Goal: Task Accomplishment & Management: Manage account settings

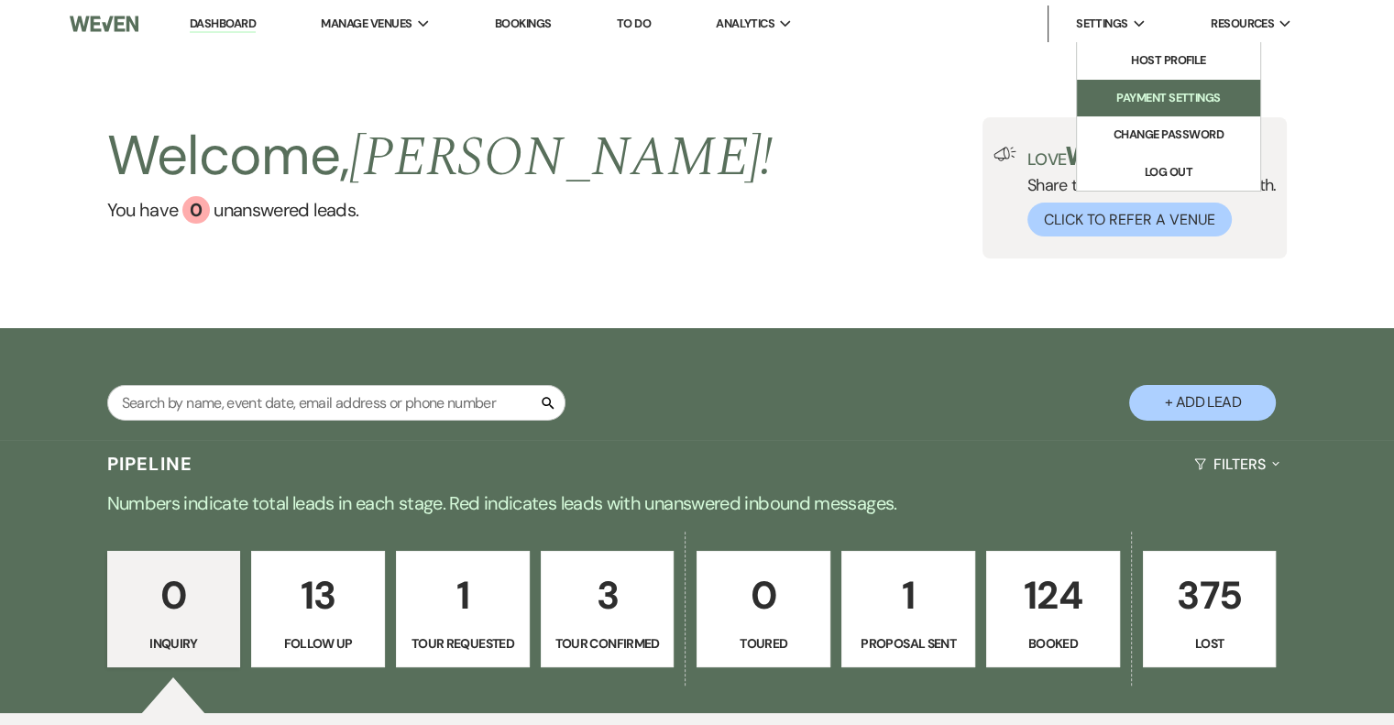
click at [1133, 94] on li "Payment Settings" at bounding box center [1168, 98] width 165 height 18
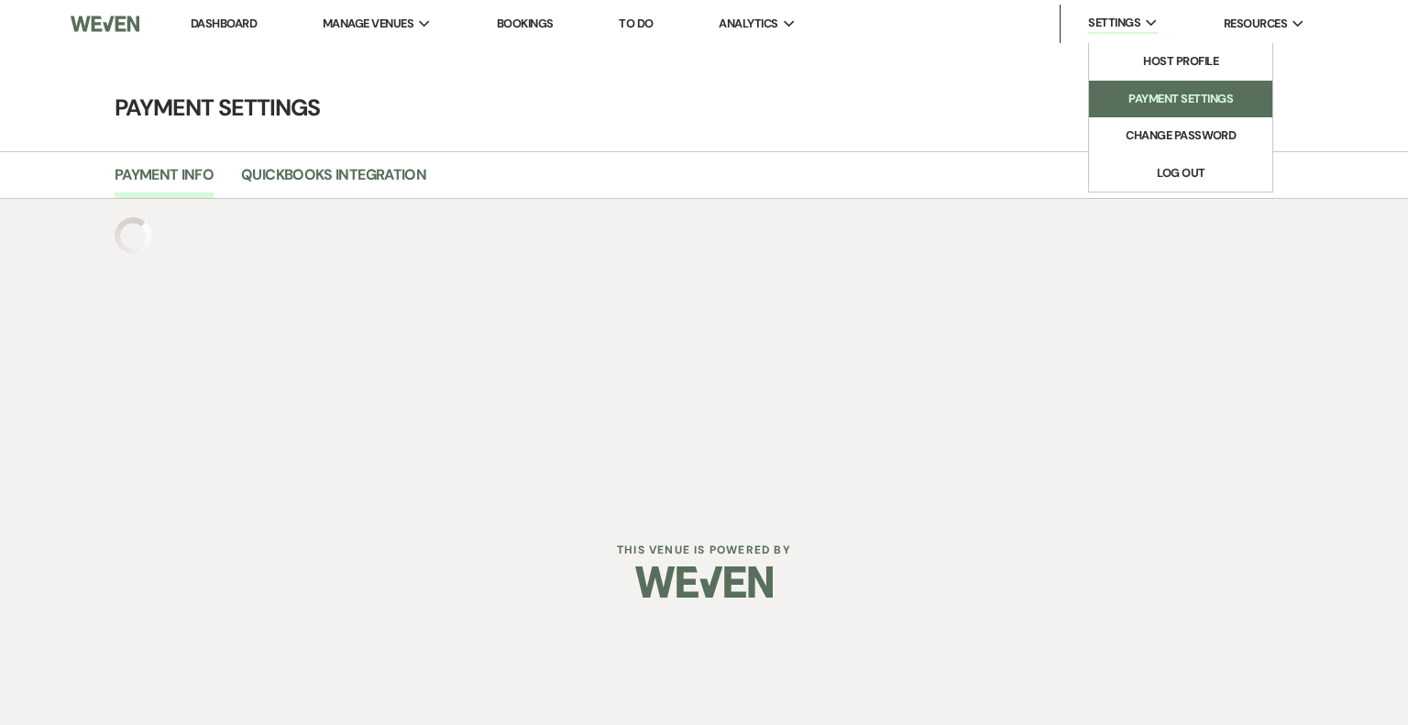
select select "700"
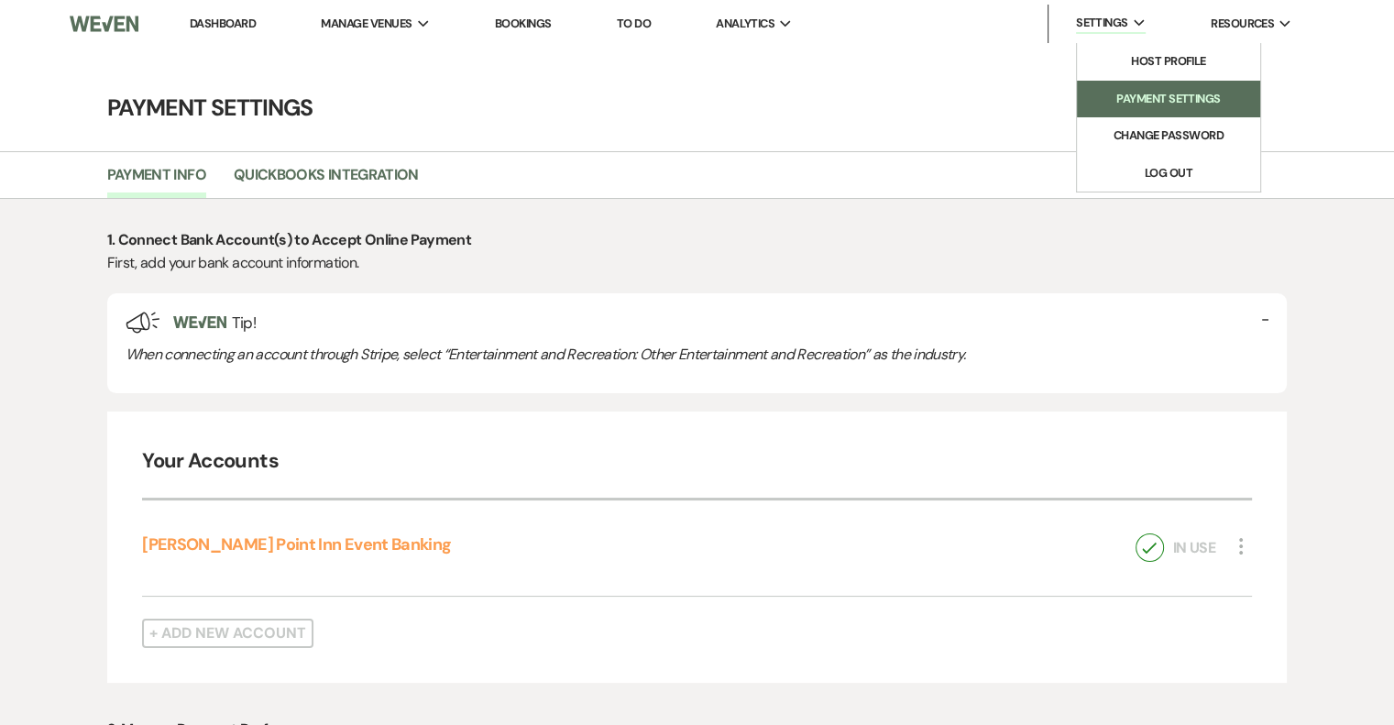
select select "true"
select select "212"
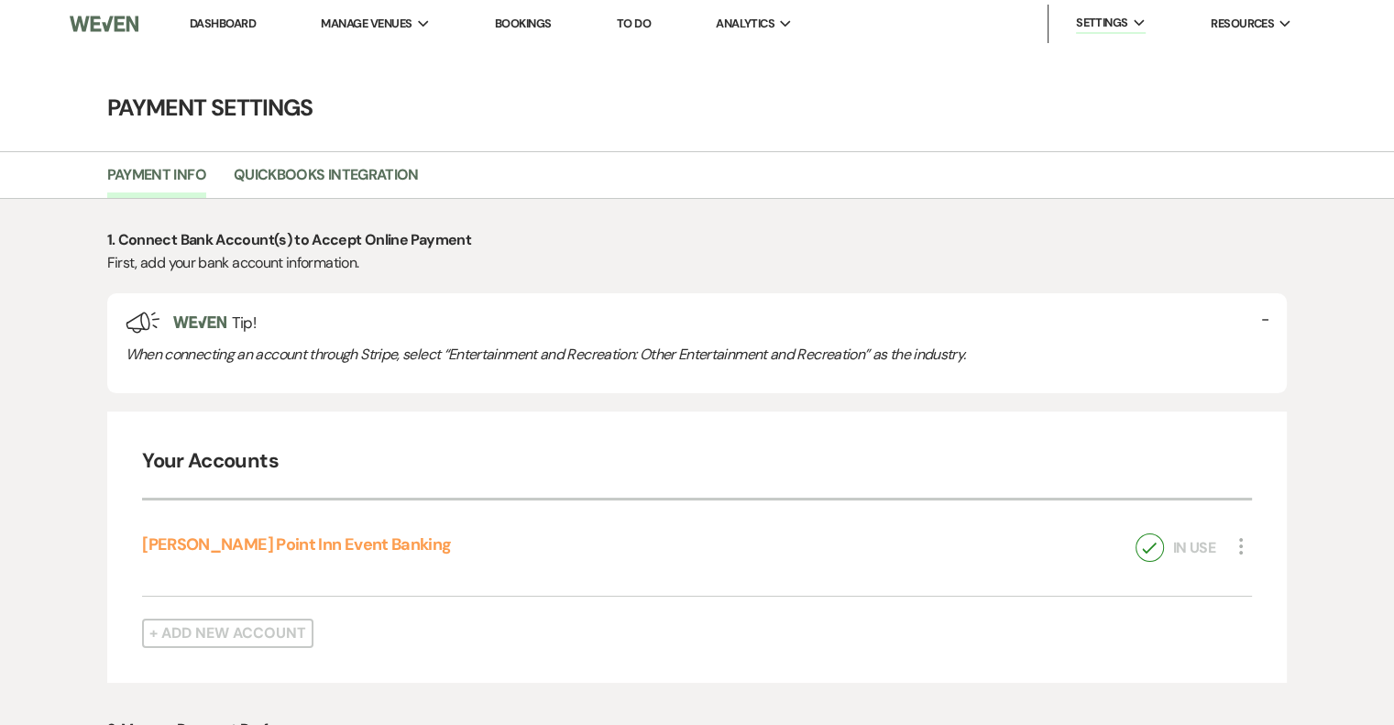
scroll to position [634, 0]
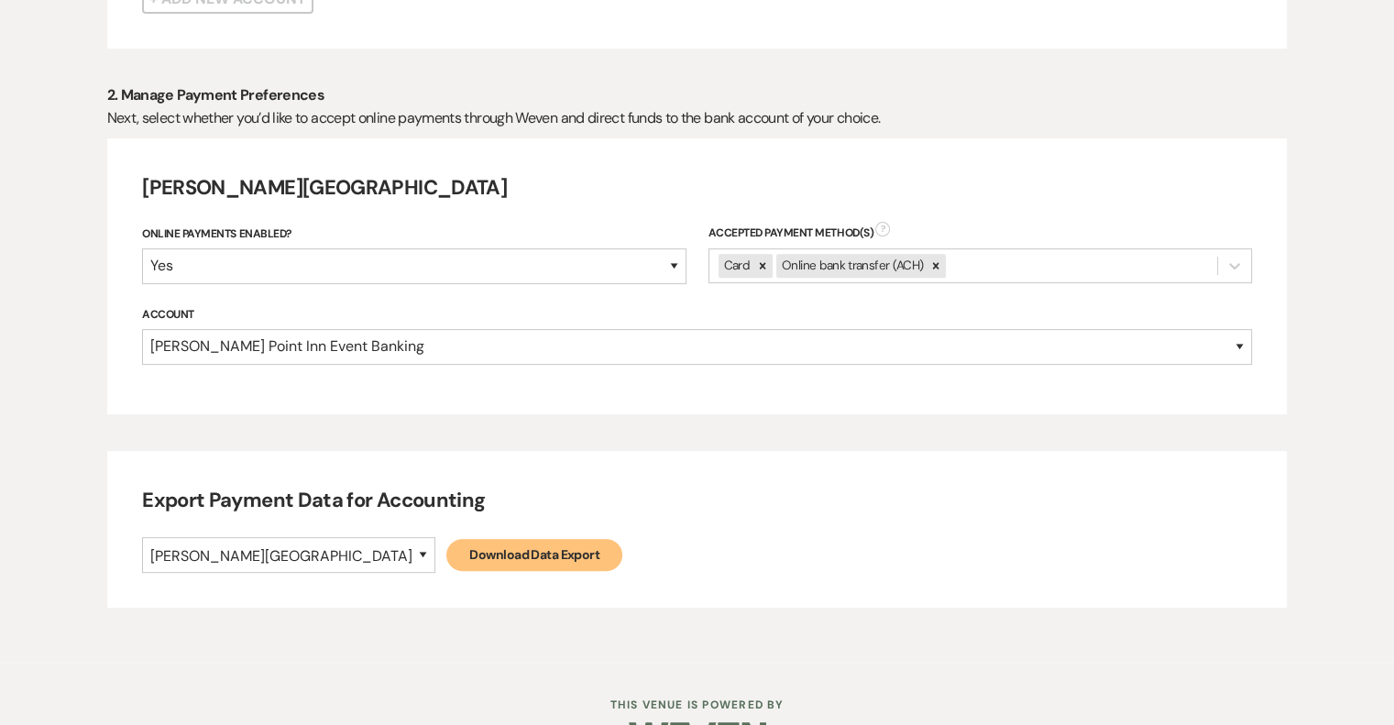
click at [446, 539] on link "Download Data Export" at bounding box center [534, 555] width 176 height 32
select select
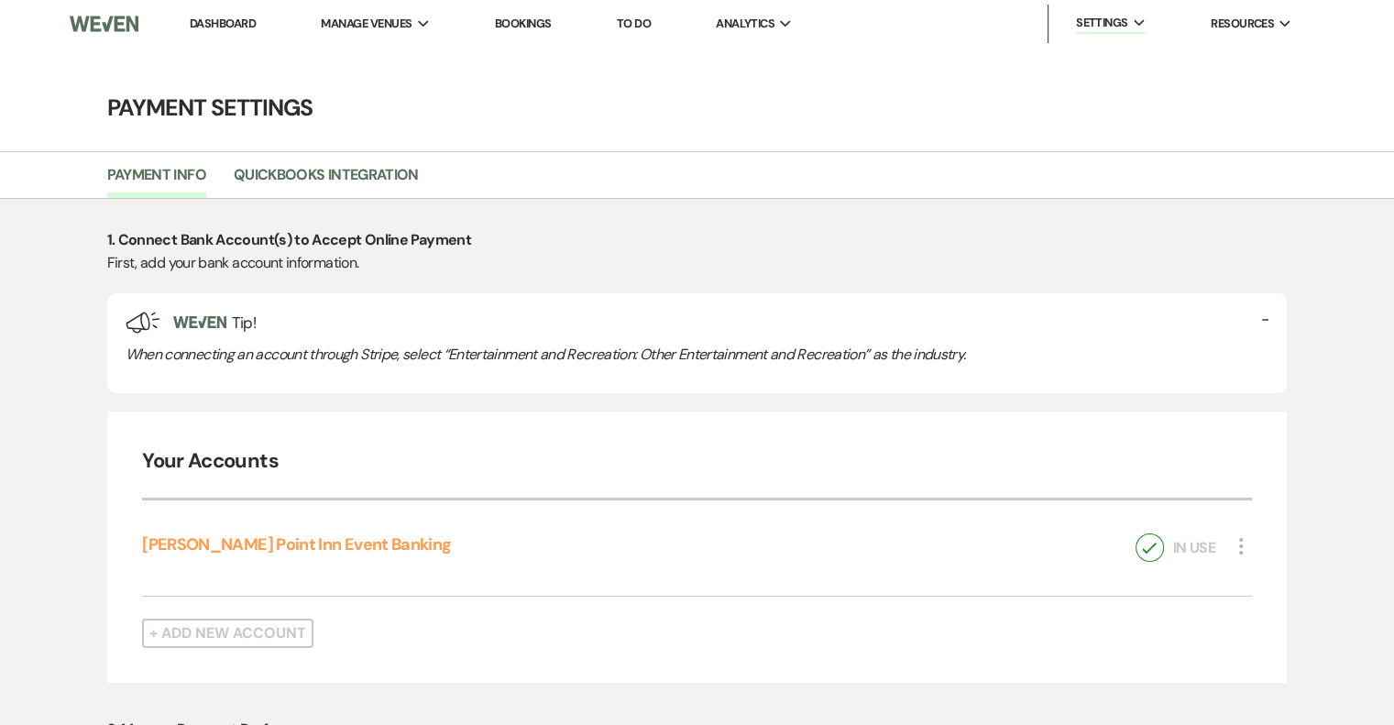
click at [231, 22] on link "Dashboard" at bounding box center [223, 24] width 66 height 16
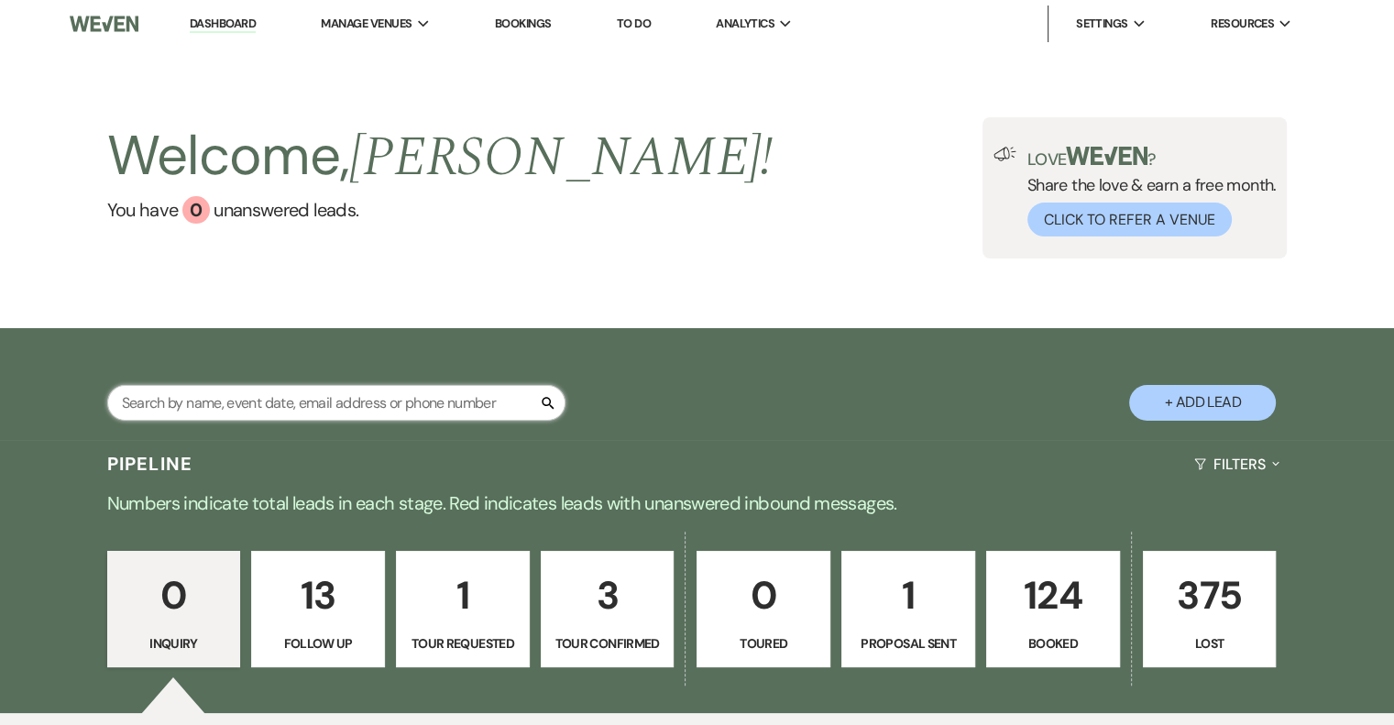
click at [370, 406] on input "text" at bounding box center [336, 403] width 458 height 36
type input "gut"
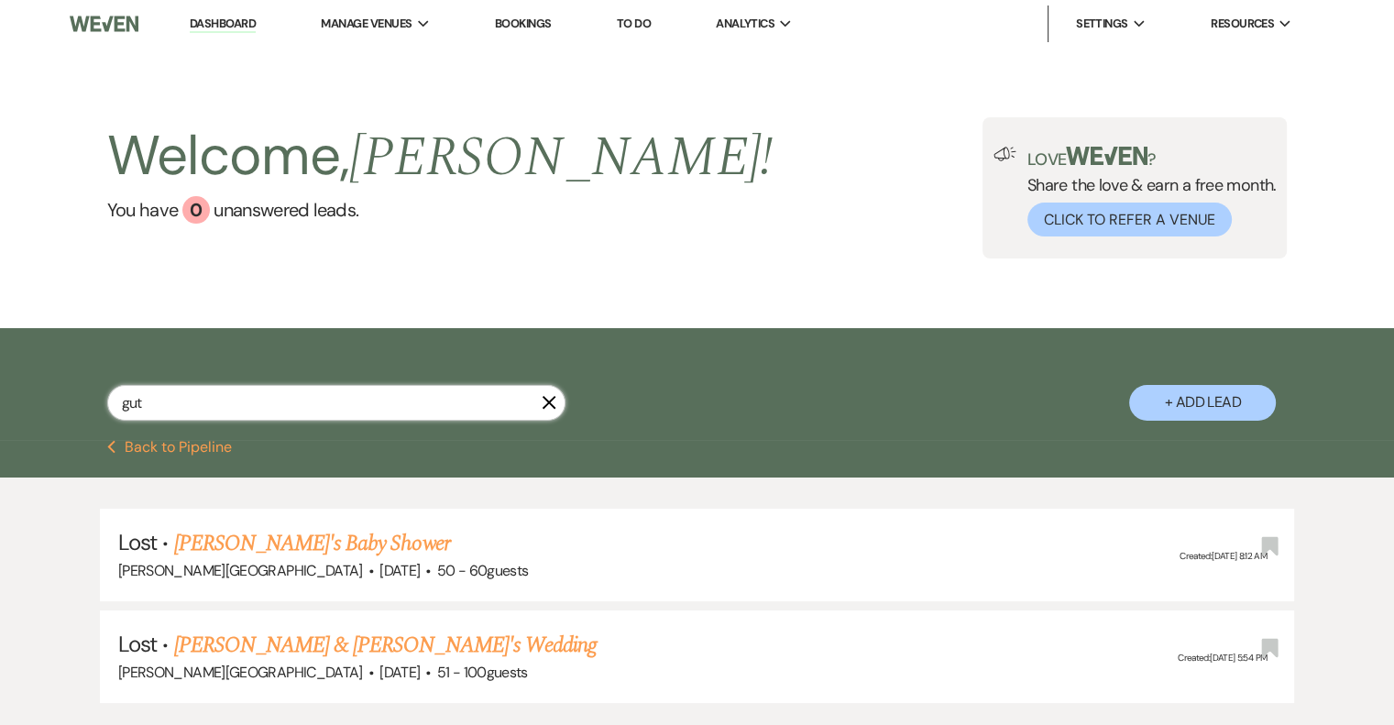
select select "8"
select select "5"
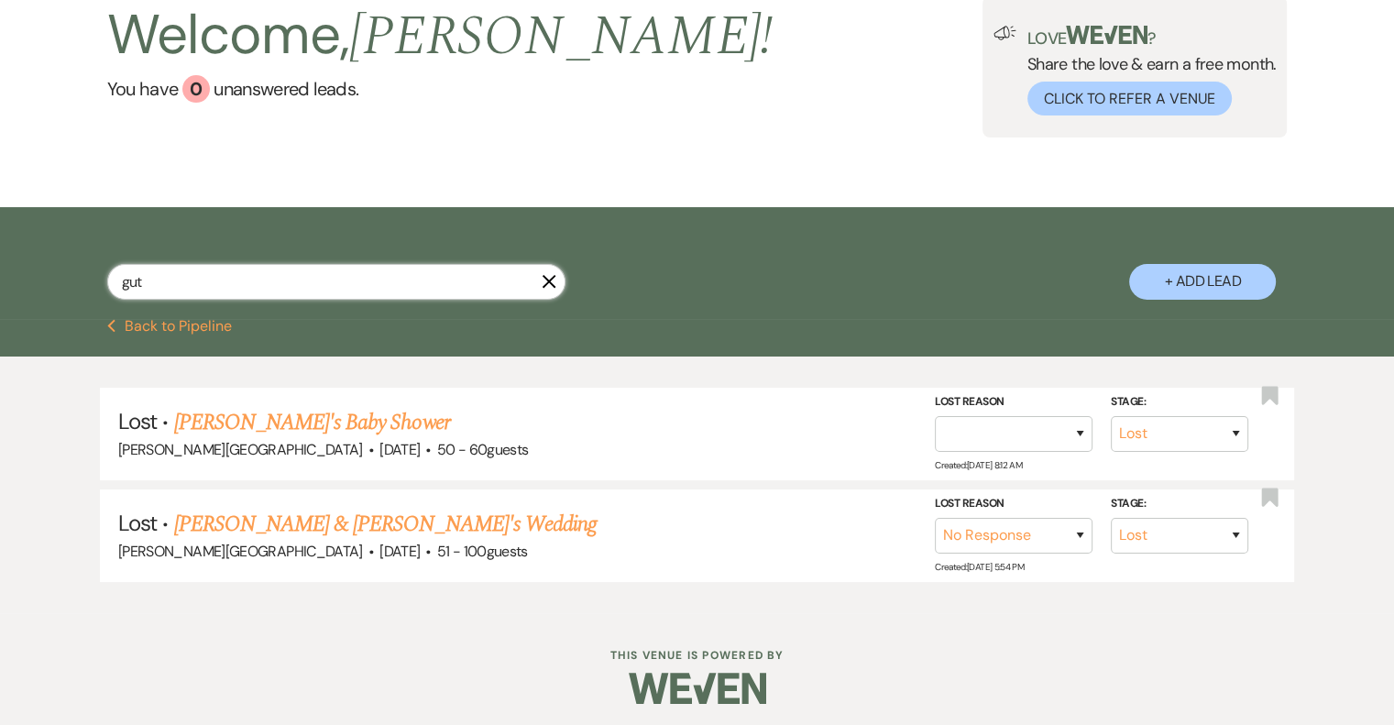
scroll to position [125, 0]
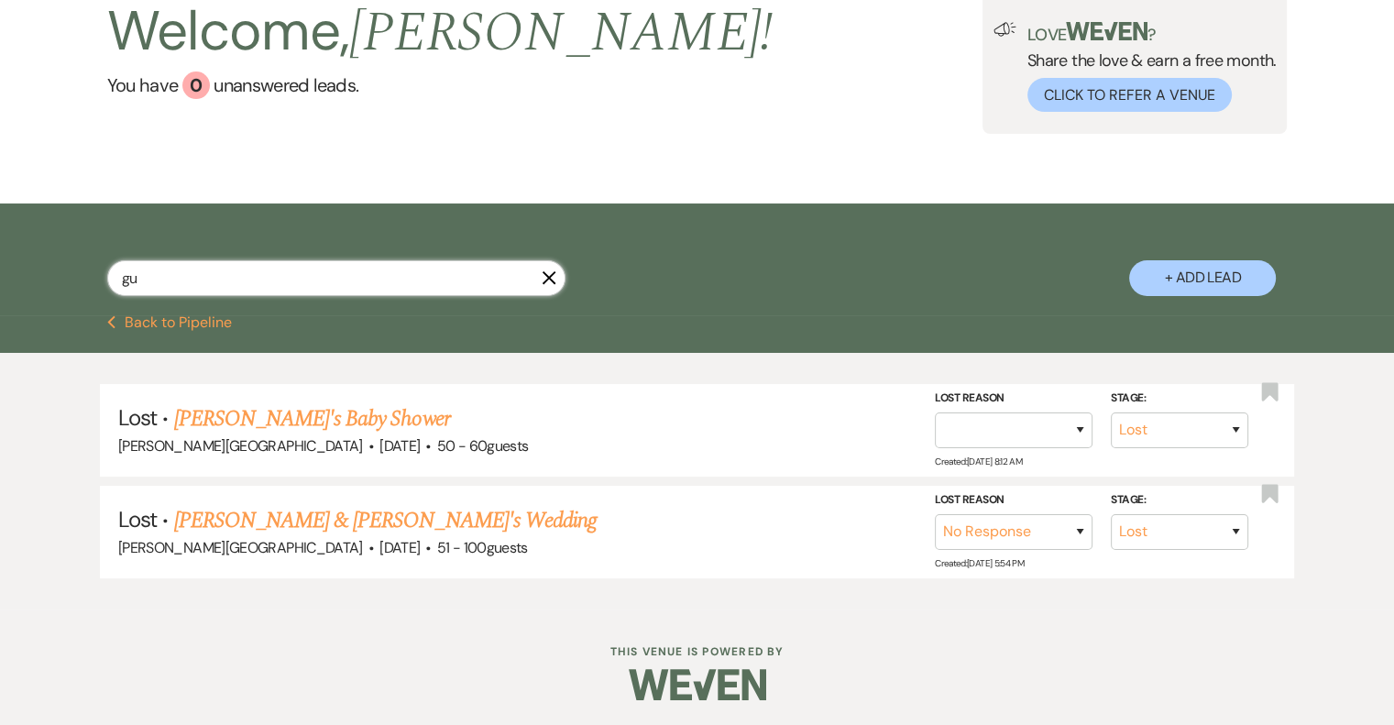
type input "gur"
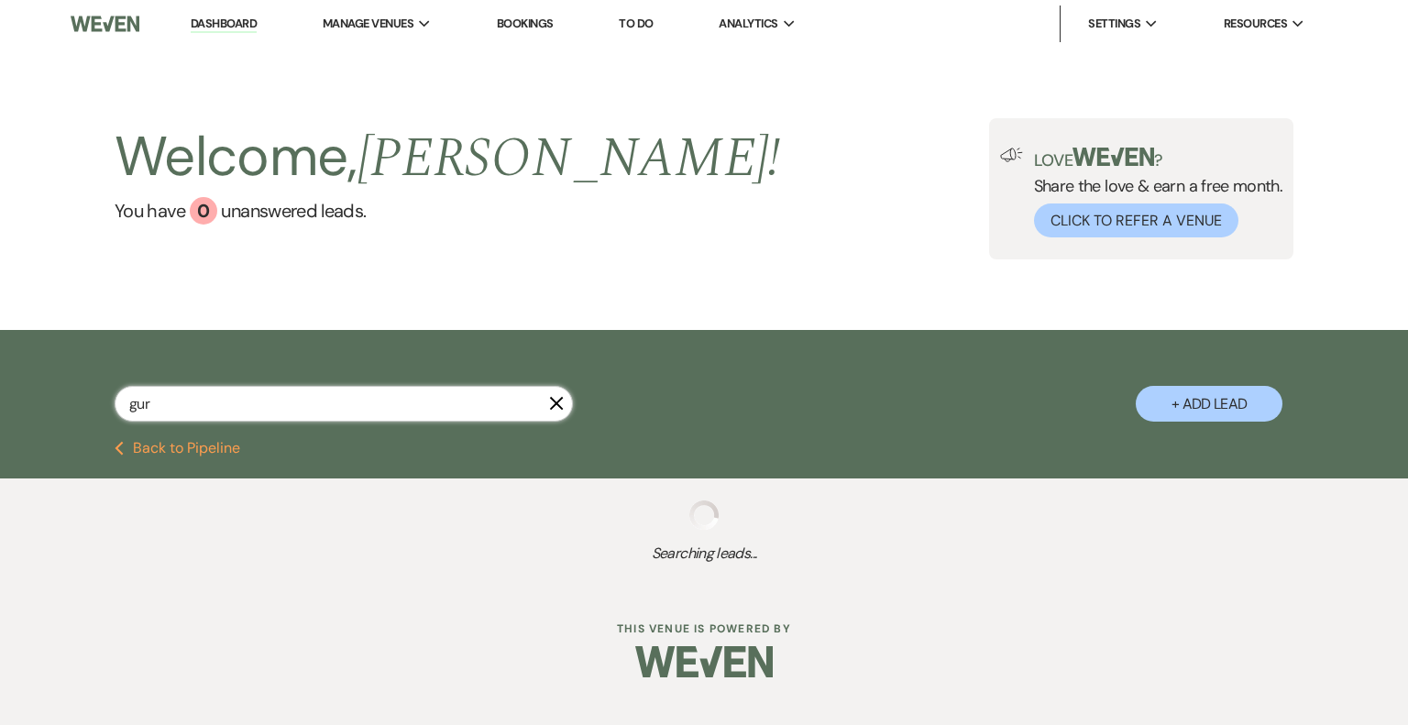
select select "4"
select select "8"
select select "5"
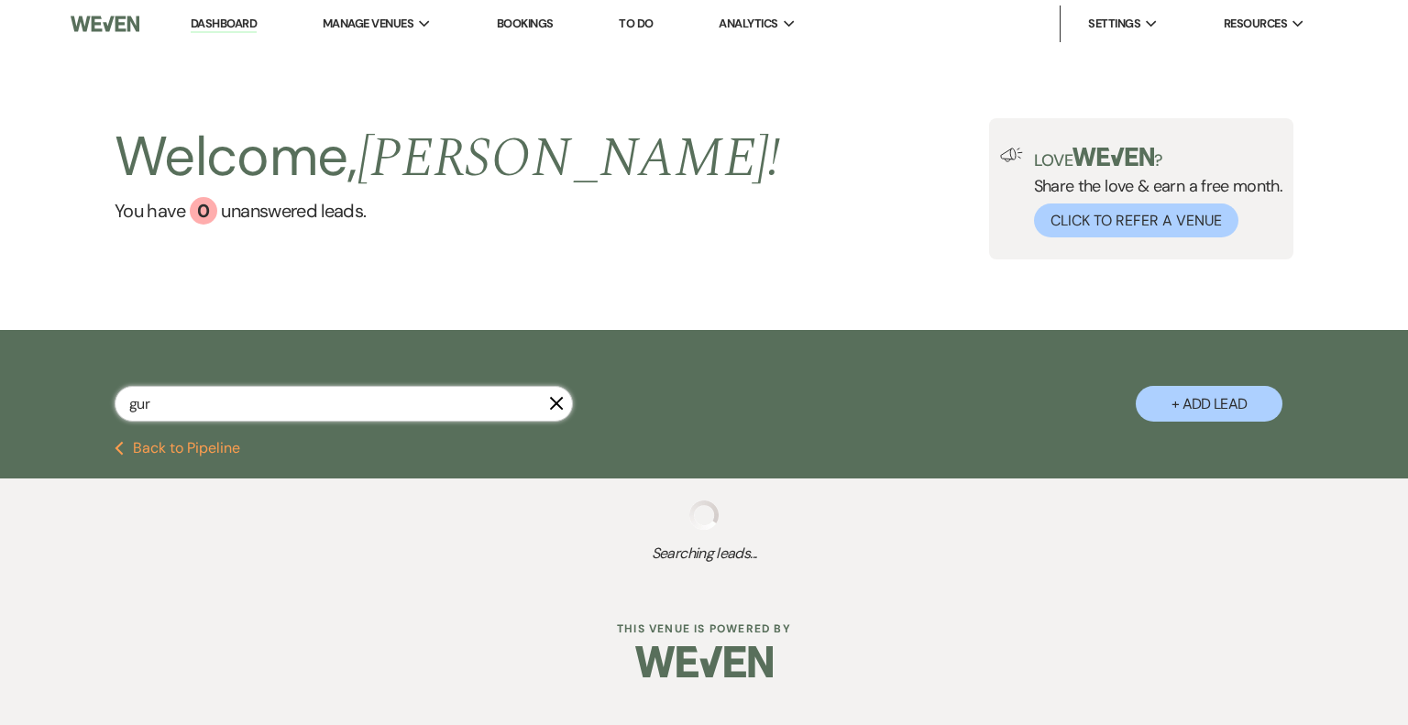
select select "8"
select select "4"
select select "8"
select select "5"
select select "8"
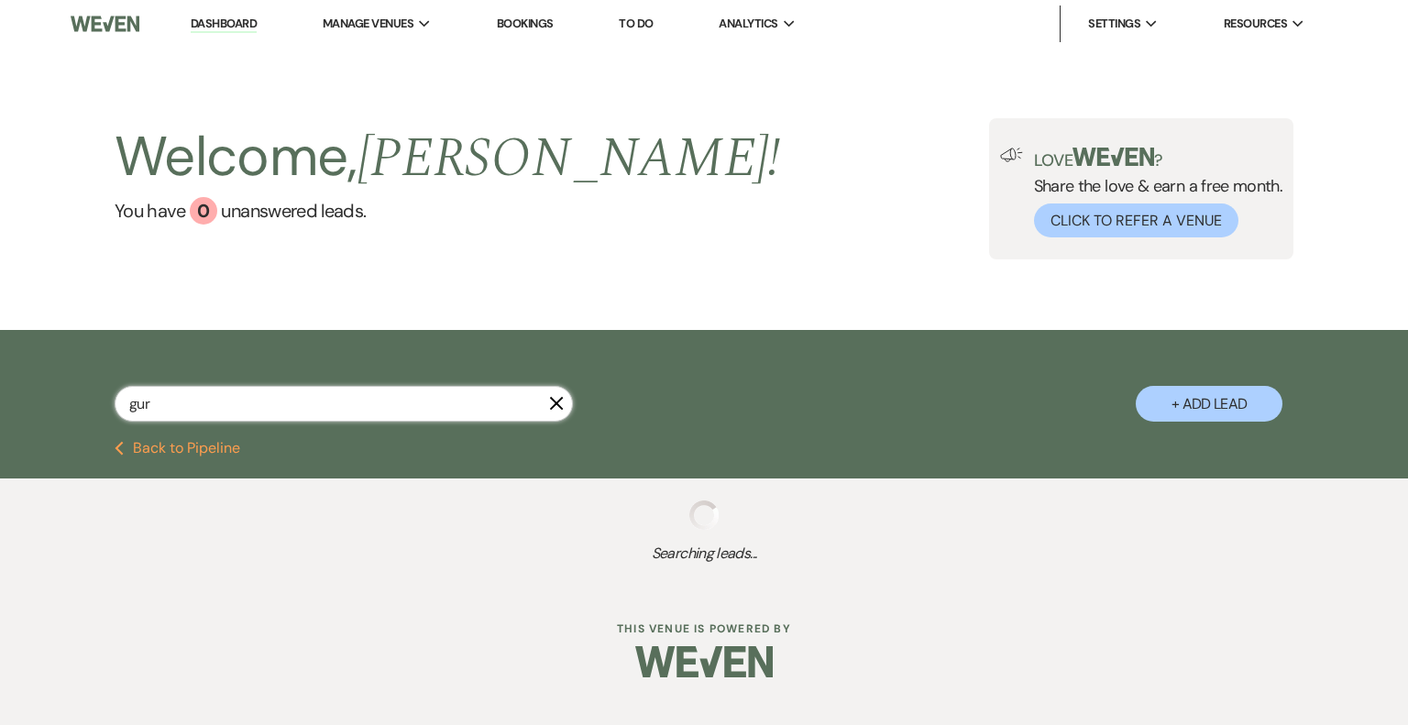
select select "5"
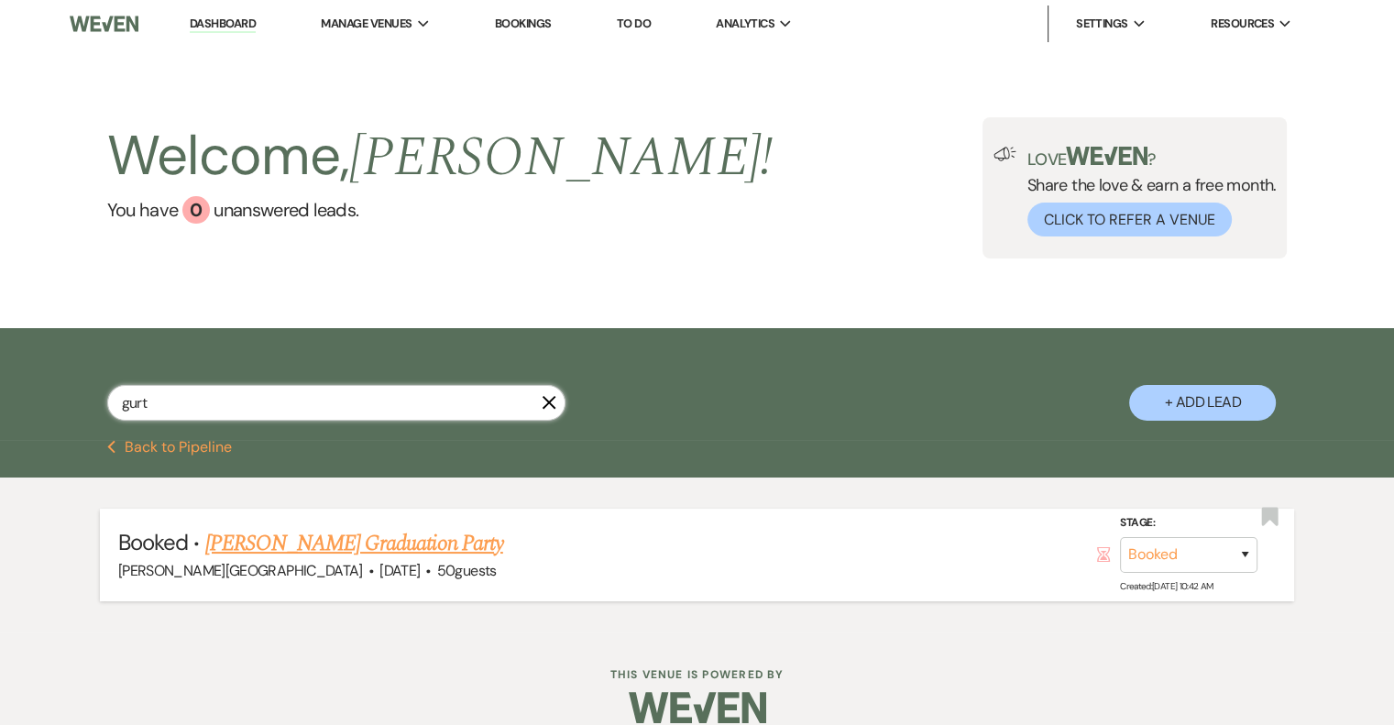
type input "gurt"
click at [444, 566] on div "Biddle Point Inn · Jun 12, 2026 · 50 guests" at bounding box center [697, 571] width 1158 height 24
click at [424, 544] on link "[PERSON_NAME] Graduation Party" at bounding box center [354, 543] width 298 height 33
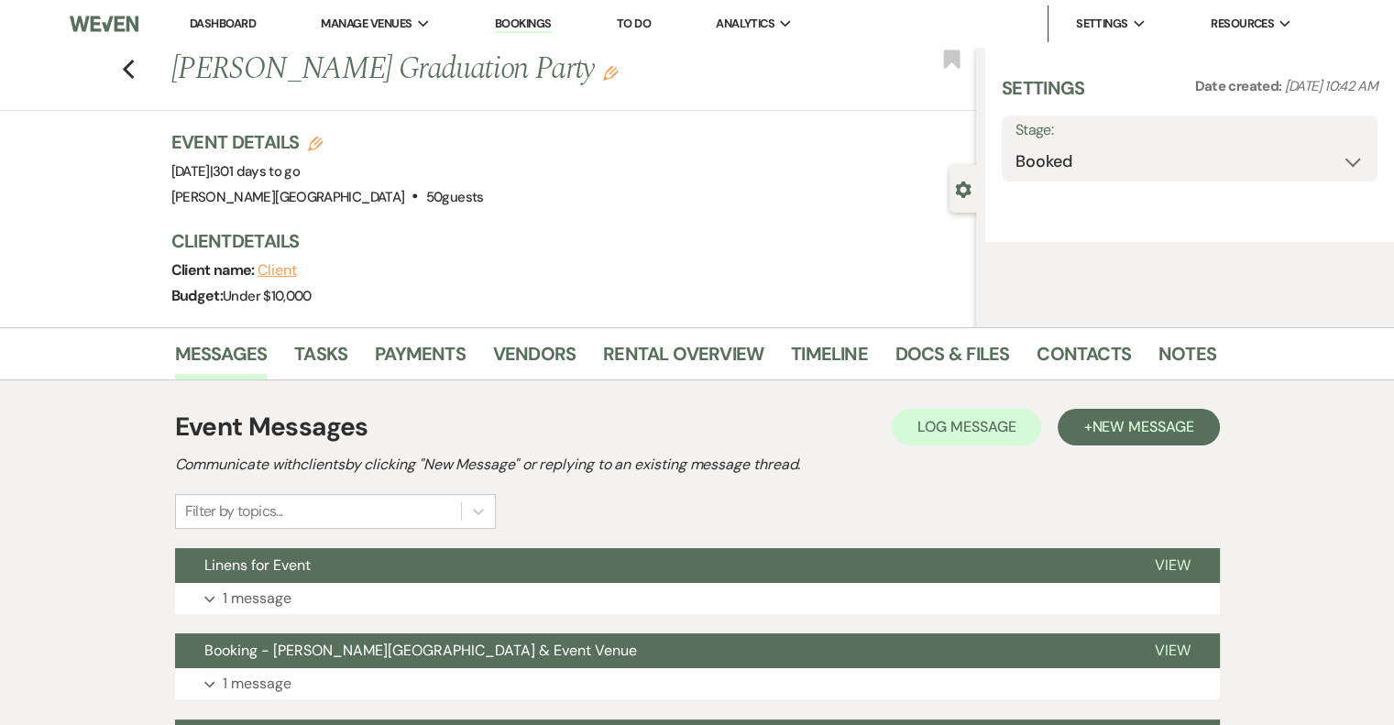
select select "5"
select select "19"
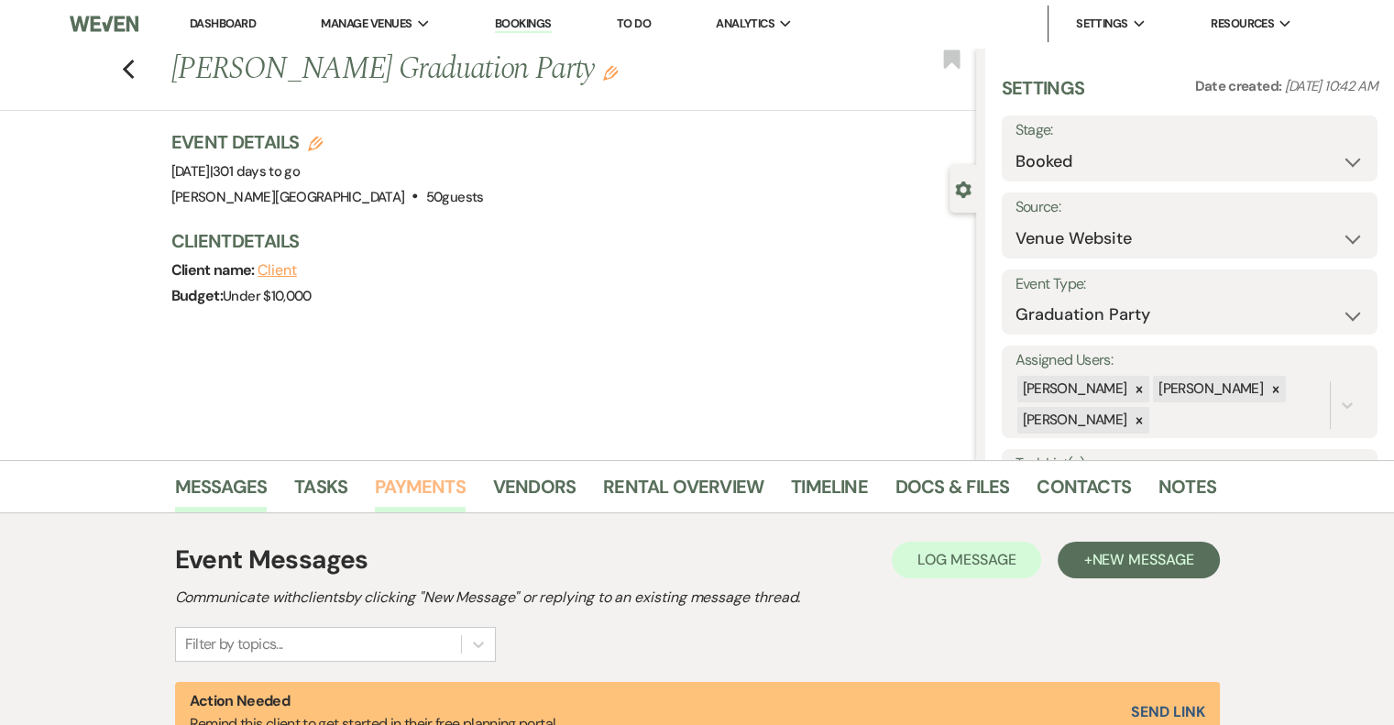
click at [418, 482] on link "Payments" at bounding box center [420, 492] width 91 height 40
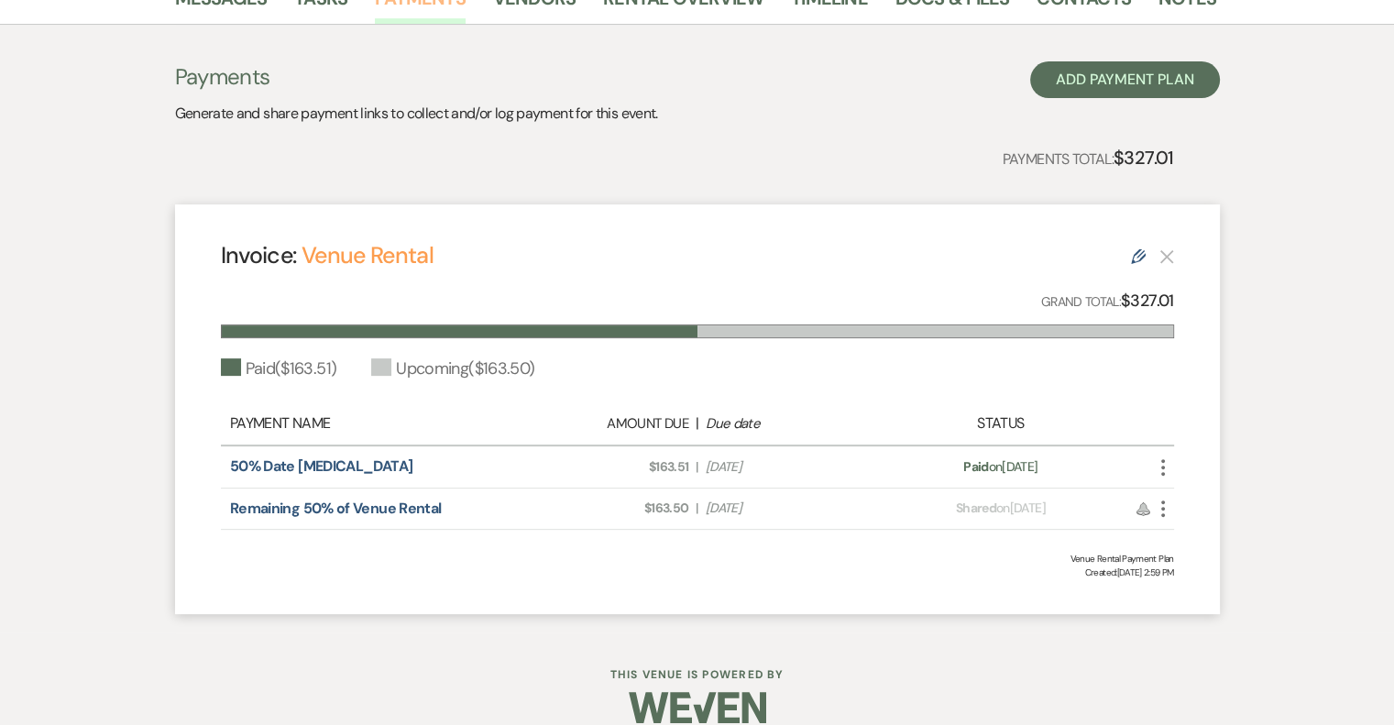
scroll to position [512, 0]
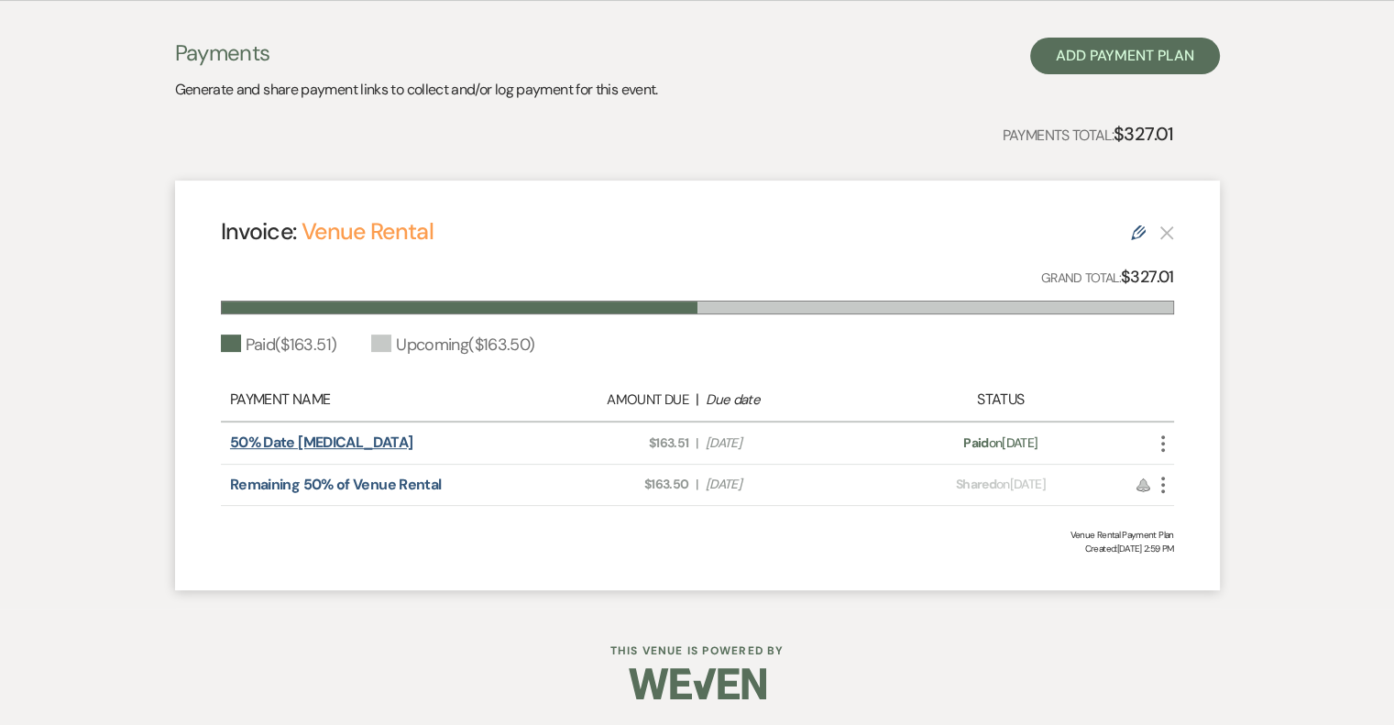
click at [303, 433] on link "50% Date [MEDICAL_DATA]" at bounding box center [321, 442] width 182 height 19
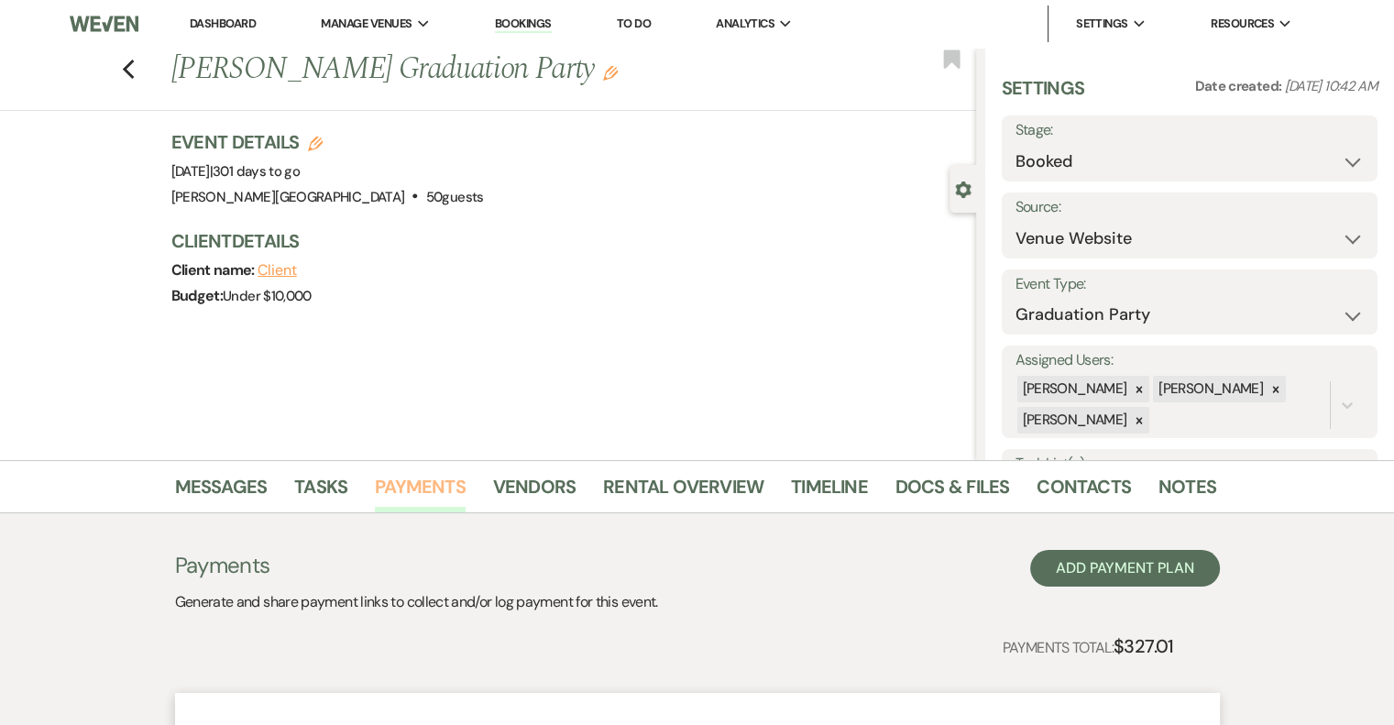
click at [393, 494] on link "Payments" at bounding box center [420, 492] width 91 height 40
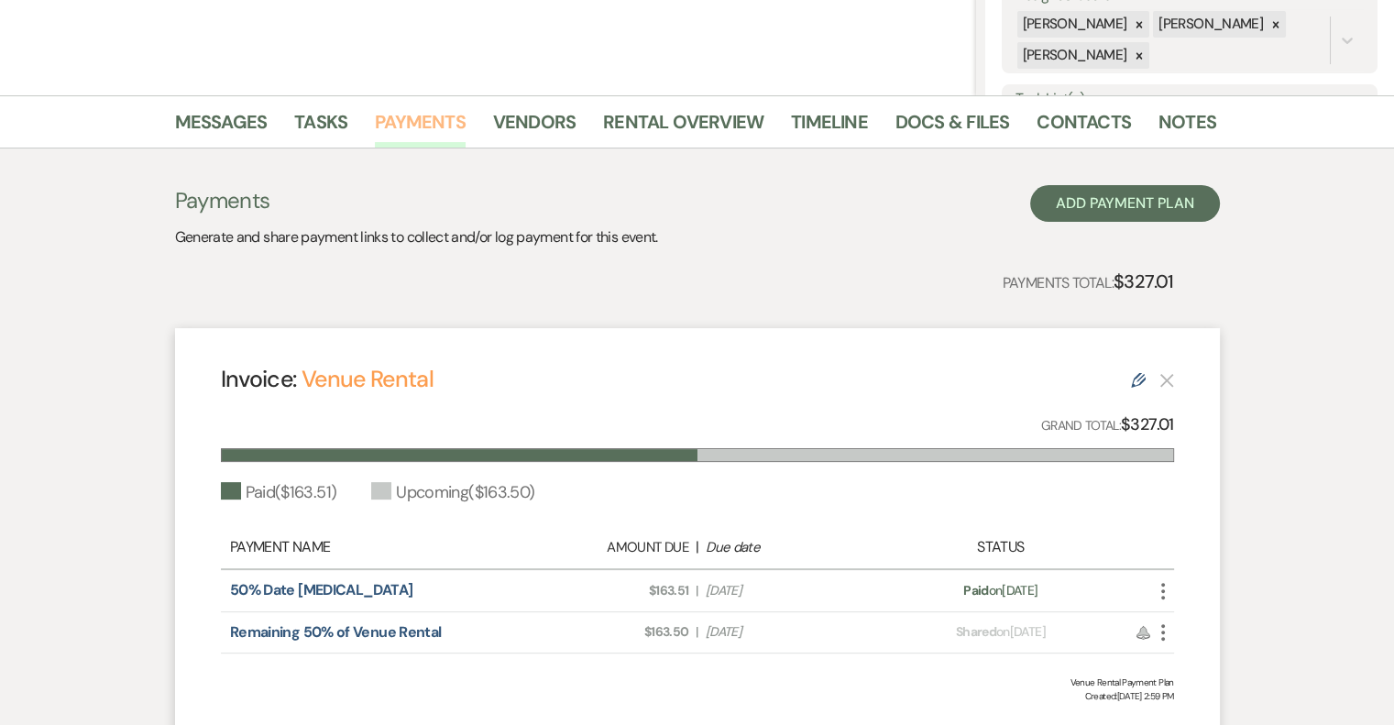
scroll to position [367, 0]
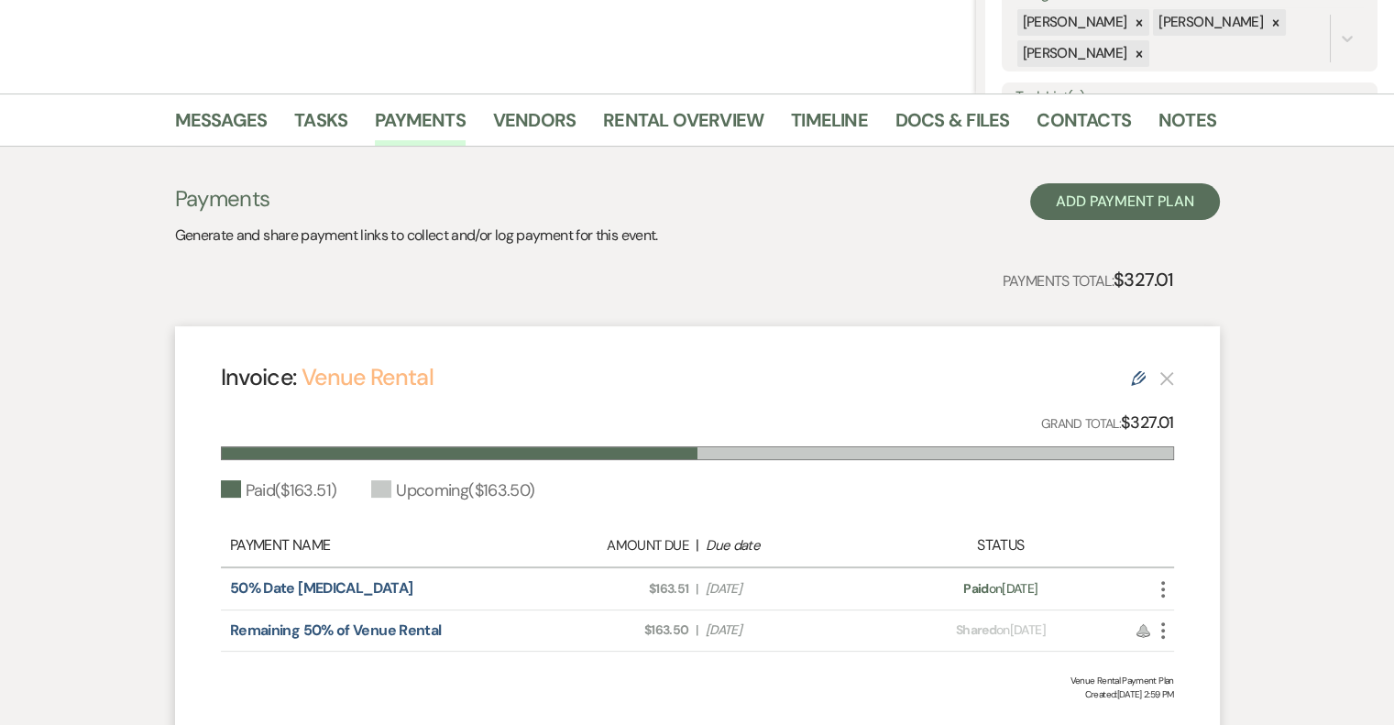
click at [392, 383] on link "Venue Rental" at bounding box center [368, 377] width 132 height 30
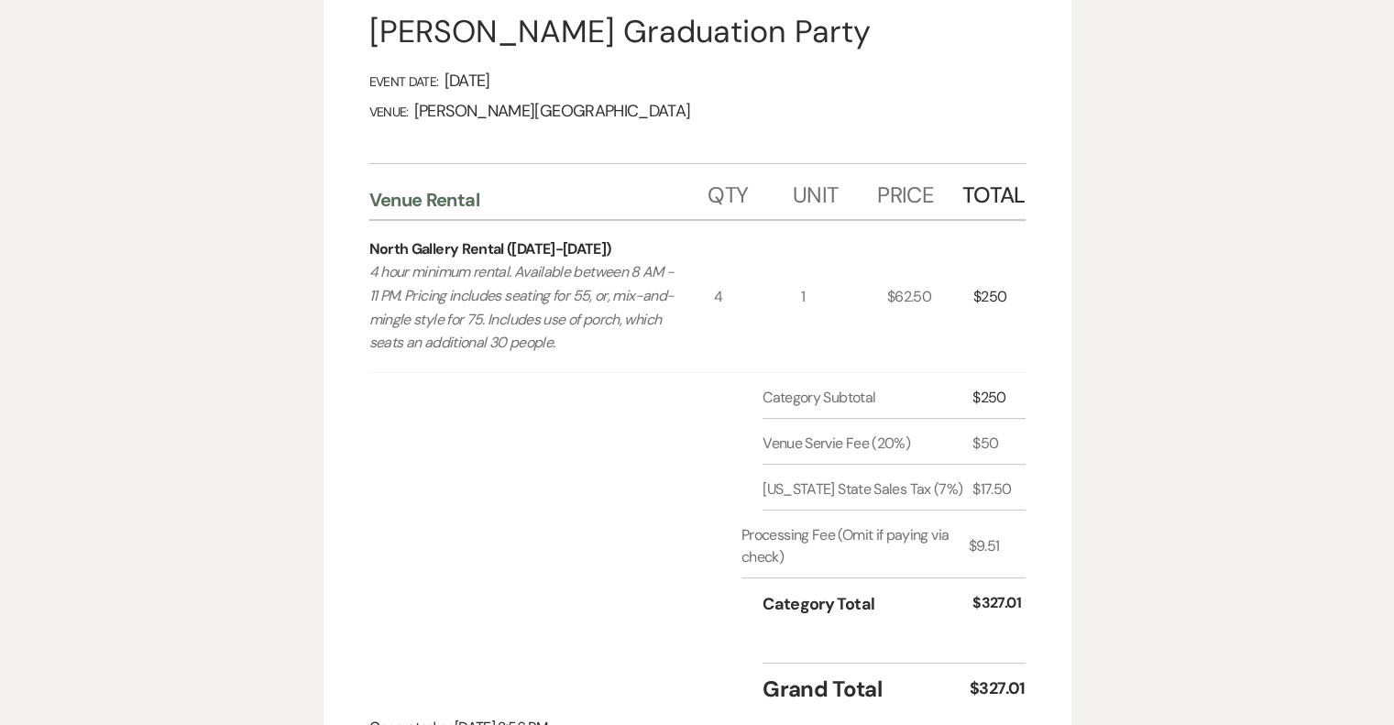
scroll to position [367, 0]
